Goal: Transaction & Acquisition: Purchase product/service

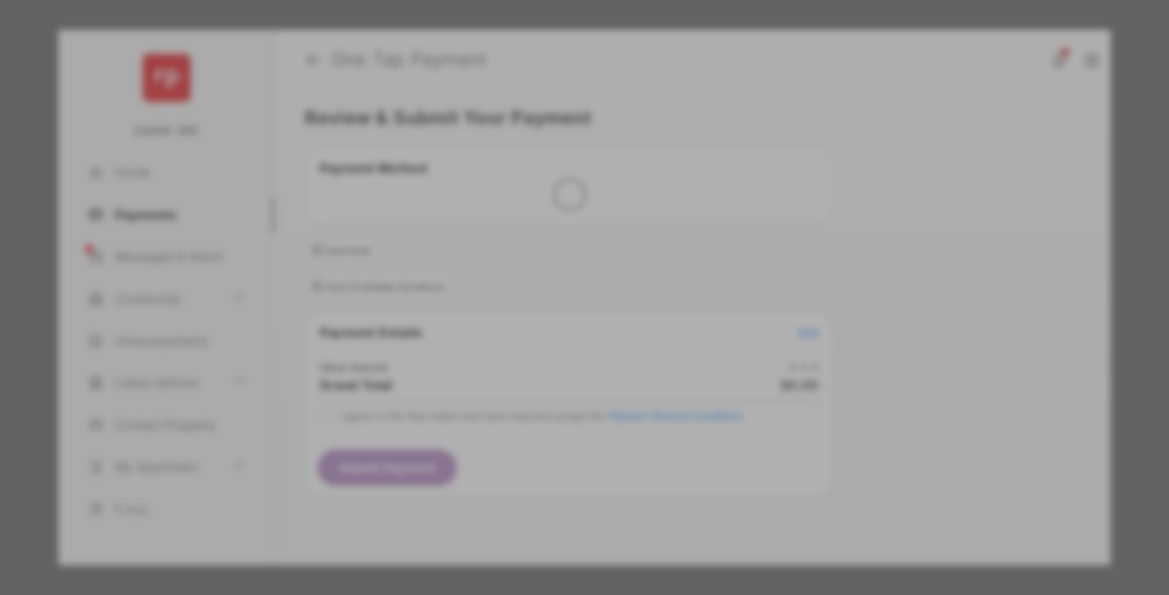
click at [554, 268] on div "Other Amount" at bounding box center [553, 282] width 271 height 28
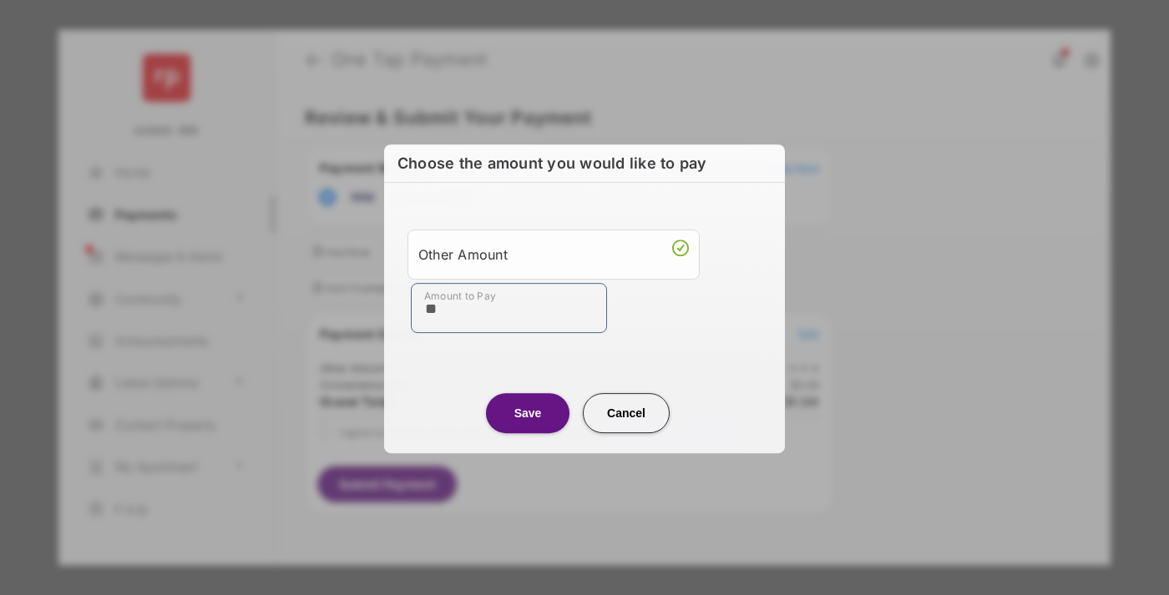
type input "**"
click at [528, 412] on button "Save" at bounding box center [527, 413] width 83 height 40
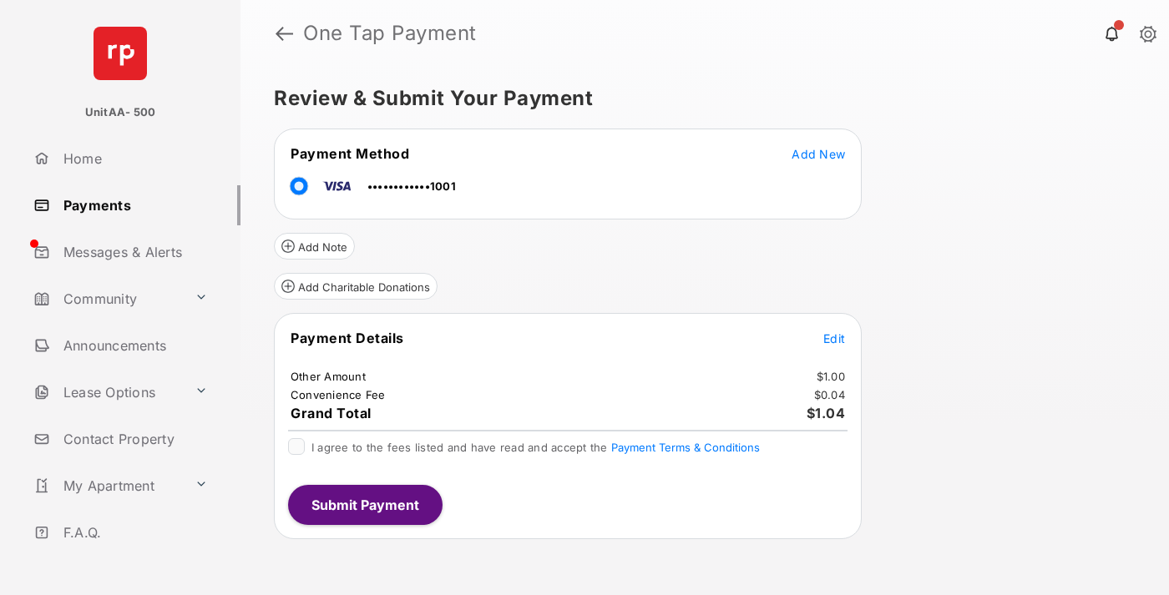
click at [834, 338] on span "Edit" at bounding box center [834, 338] width 22 height 14
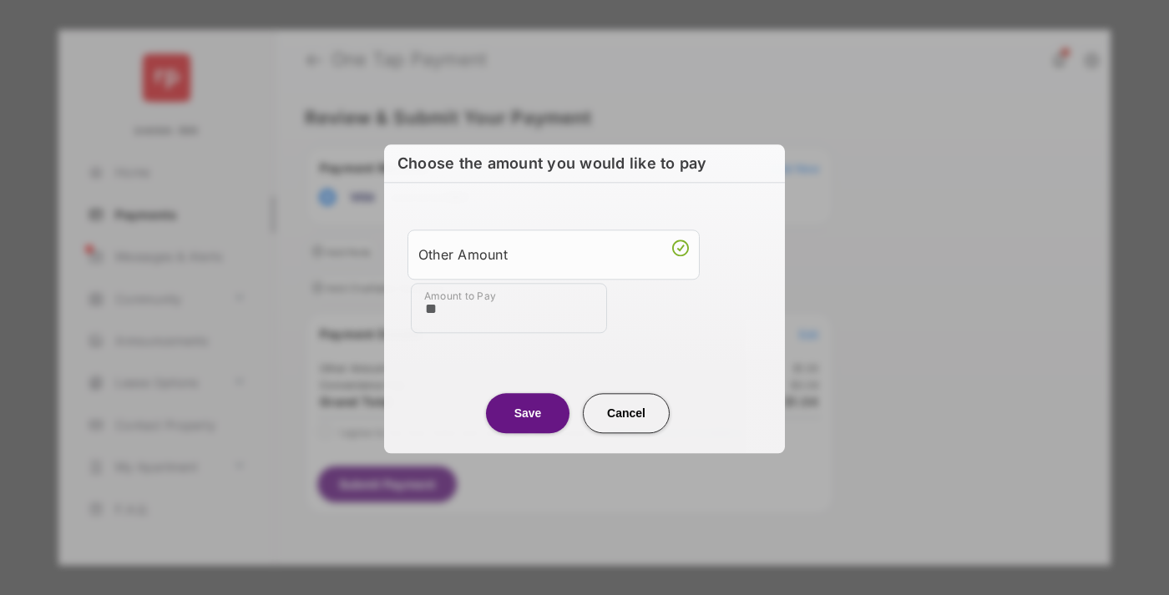
click at [528, 412] on button "Save" at bounding box center [527, 413] width 83 height 40
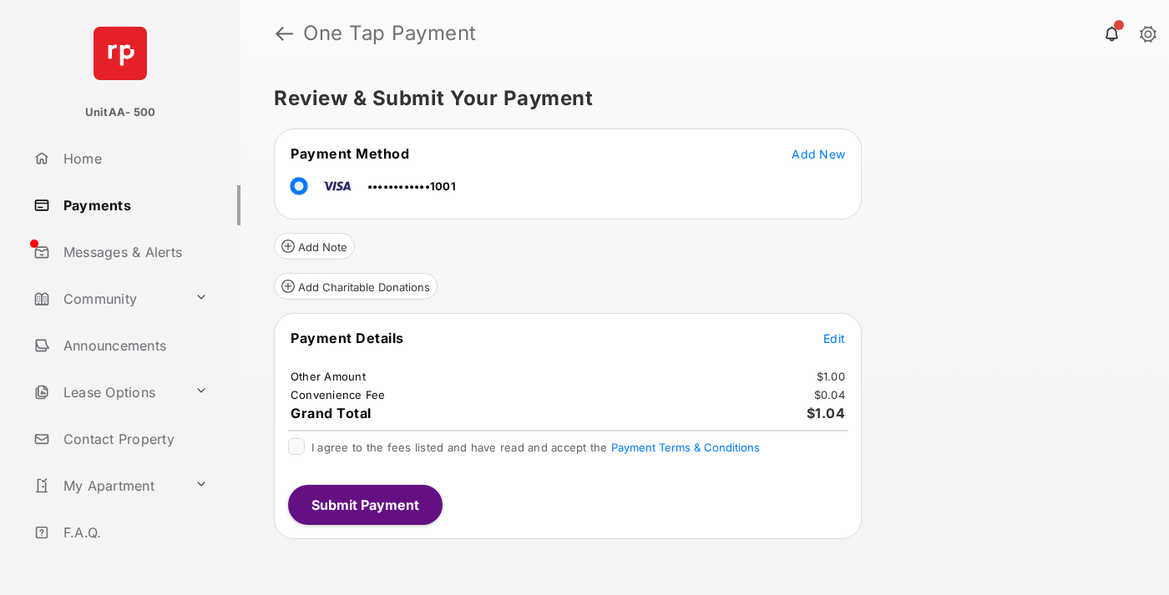
click at [364, 504] on button "Submit Payment" at bounding box center [365, 505] width 154 height 40
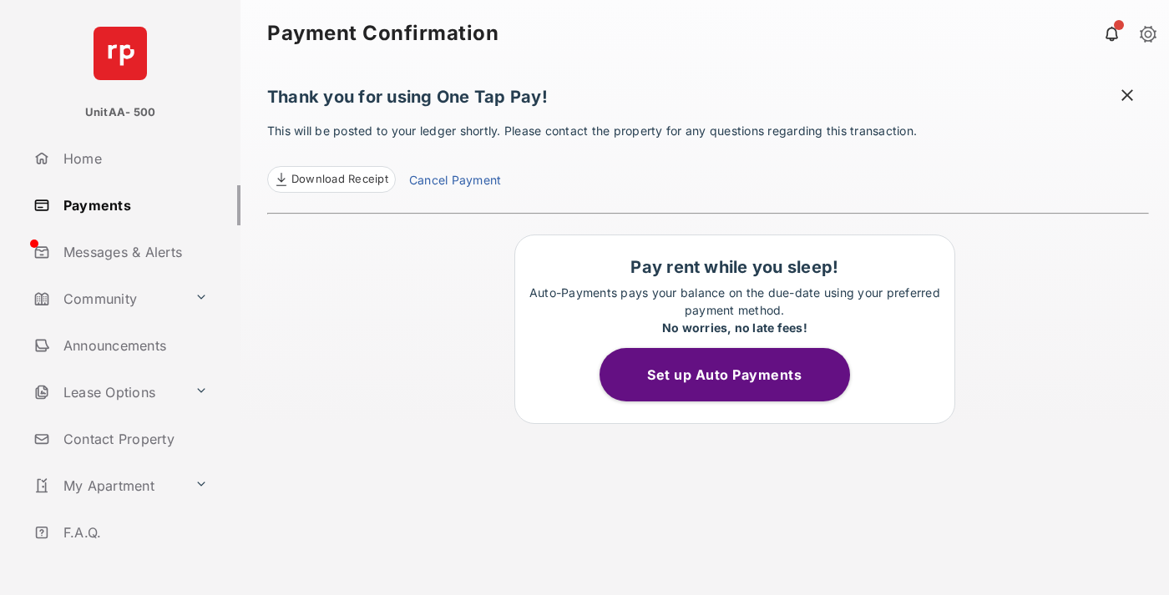
click at [130, 205] on link "Payments" at bounding box center [134, 205] width 214 height 40
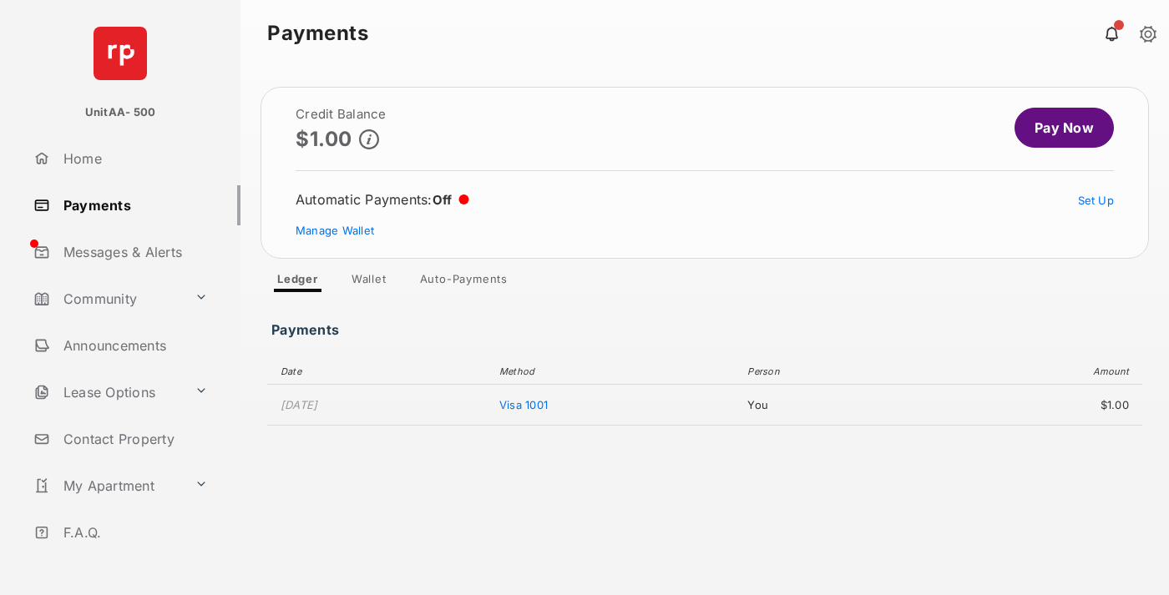
click at [1057, 128] on link "Pay Now" at bounding box center [1063, 128] width 99 height 40
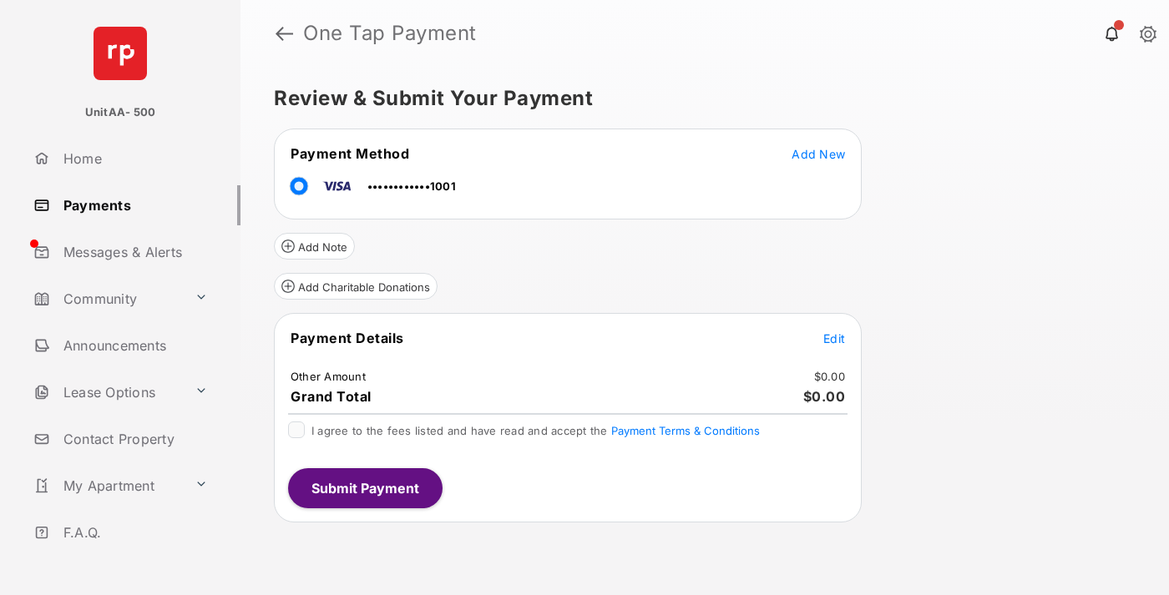
click at [834, 338] on span "Edit" at bounding box center [834, 338] width 22 height 14
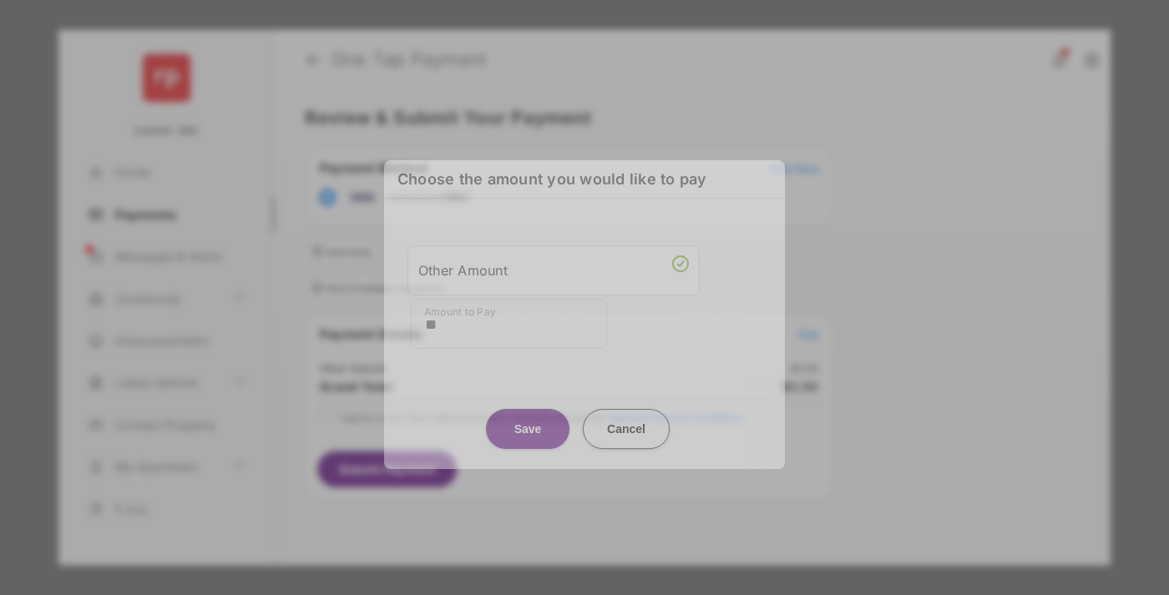
type input "**"
click at [528, 420] on button "Save" at bounding box center [527, 429] width 83 height 40
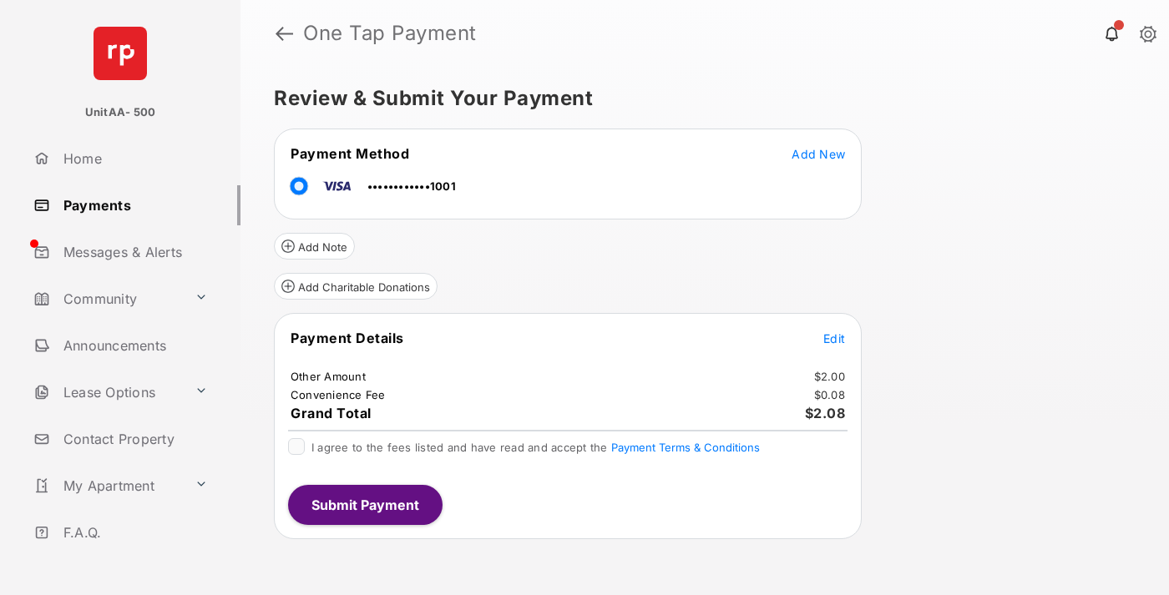
click at [364, 504] on button "Submit Payment" at bounding box center [365, 505] width 154 height 40
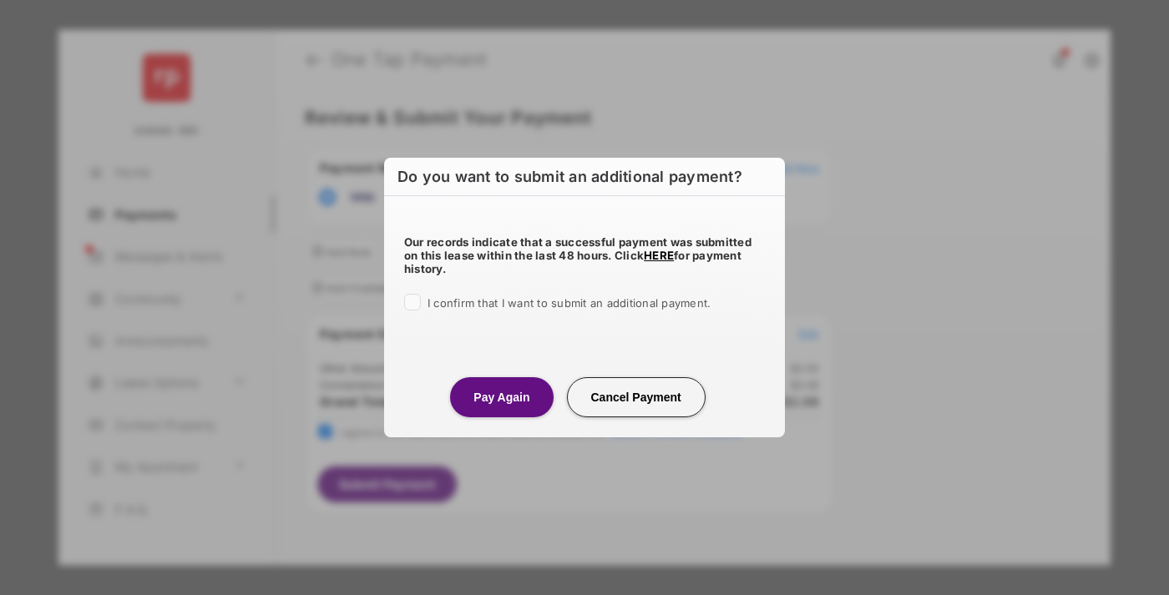
click at [501, 397] on button "Pay Again" at bounding box center [501, 397] width 103 height 40
